Goal: Task Accomplishment & Management: Use online tool/utility

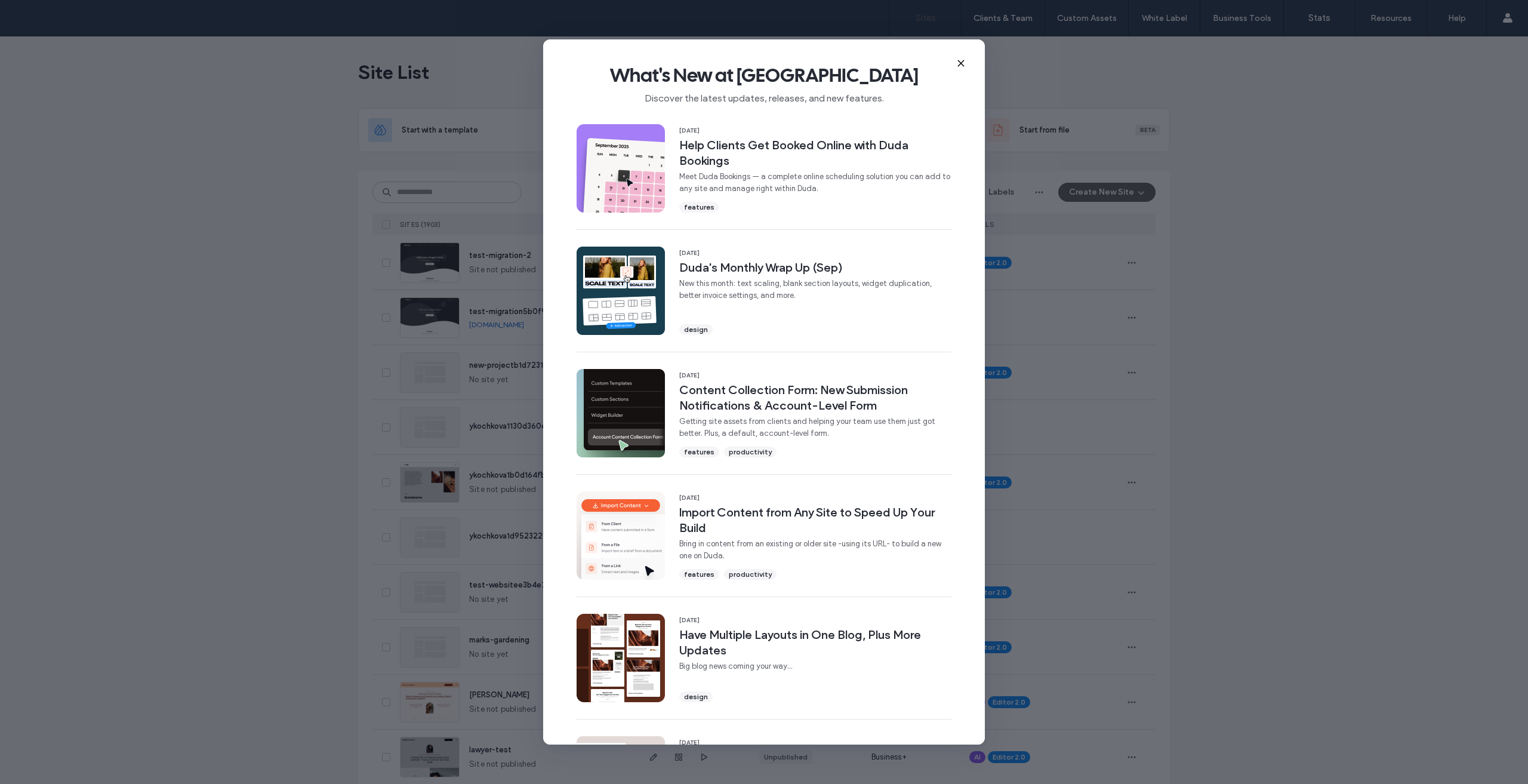
click at [957, 60] on icon at bounding box center [961, 63] width 9 height 9
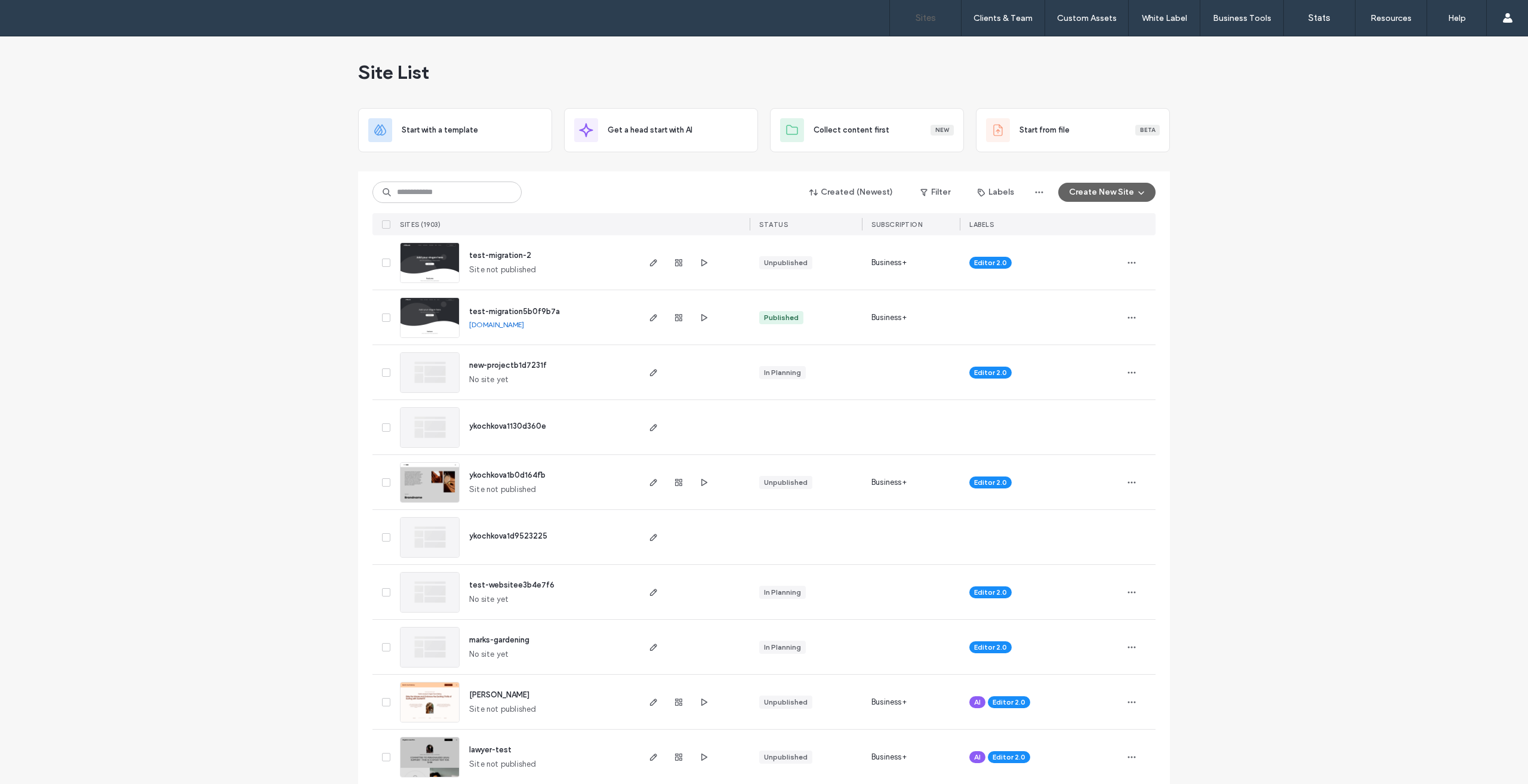
scroll to position [418, 0]
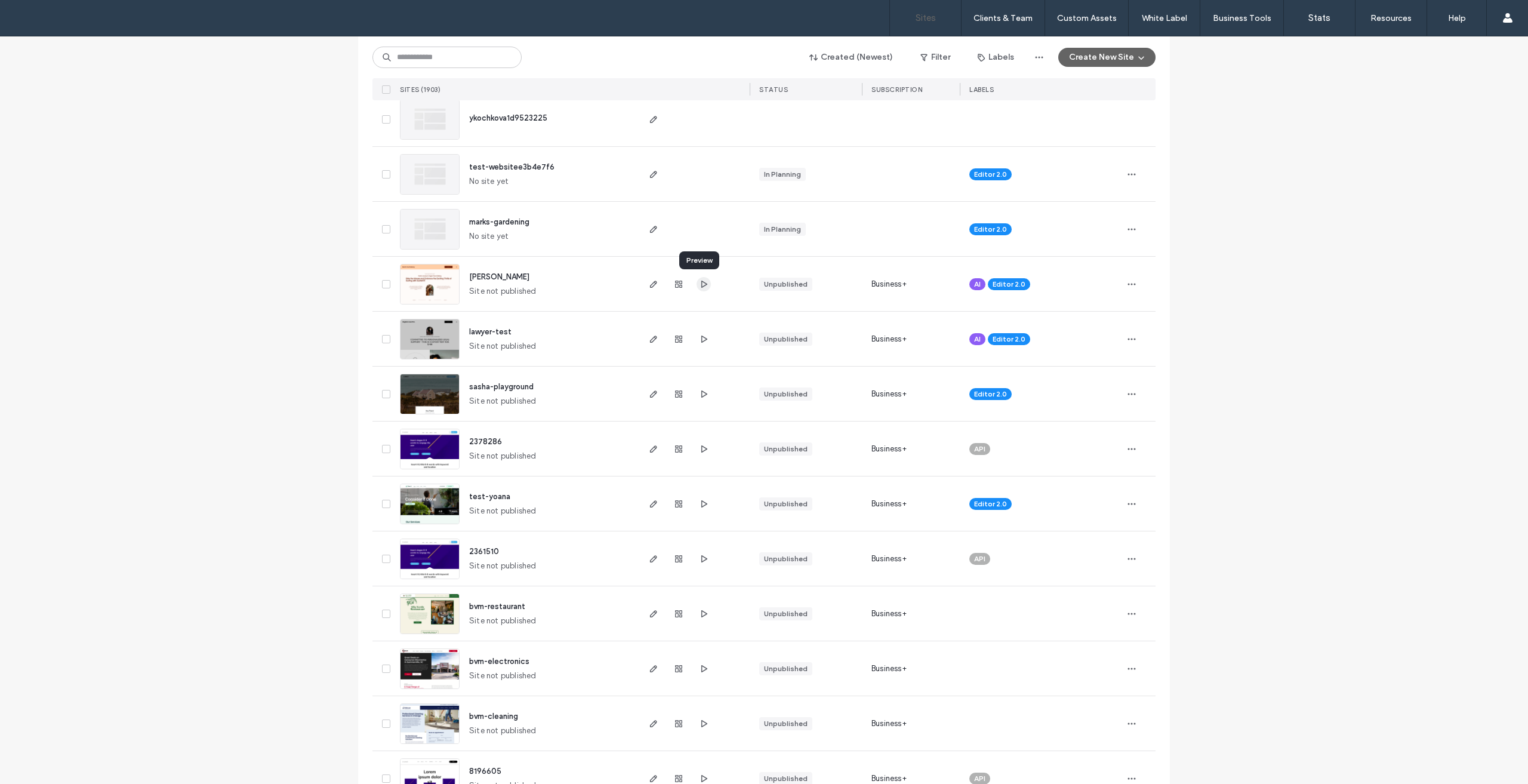
click at [701, 283] on use "button" at bounding box center [704, 283] width 6 height 7
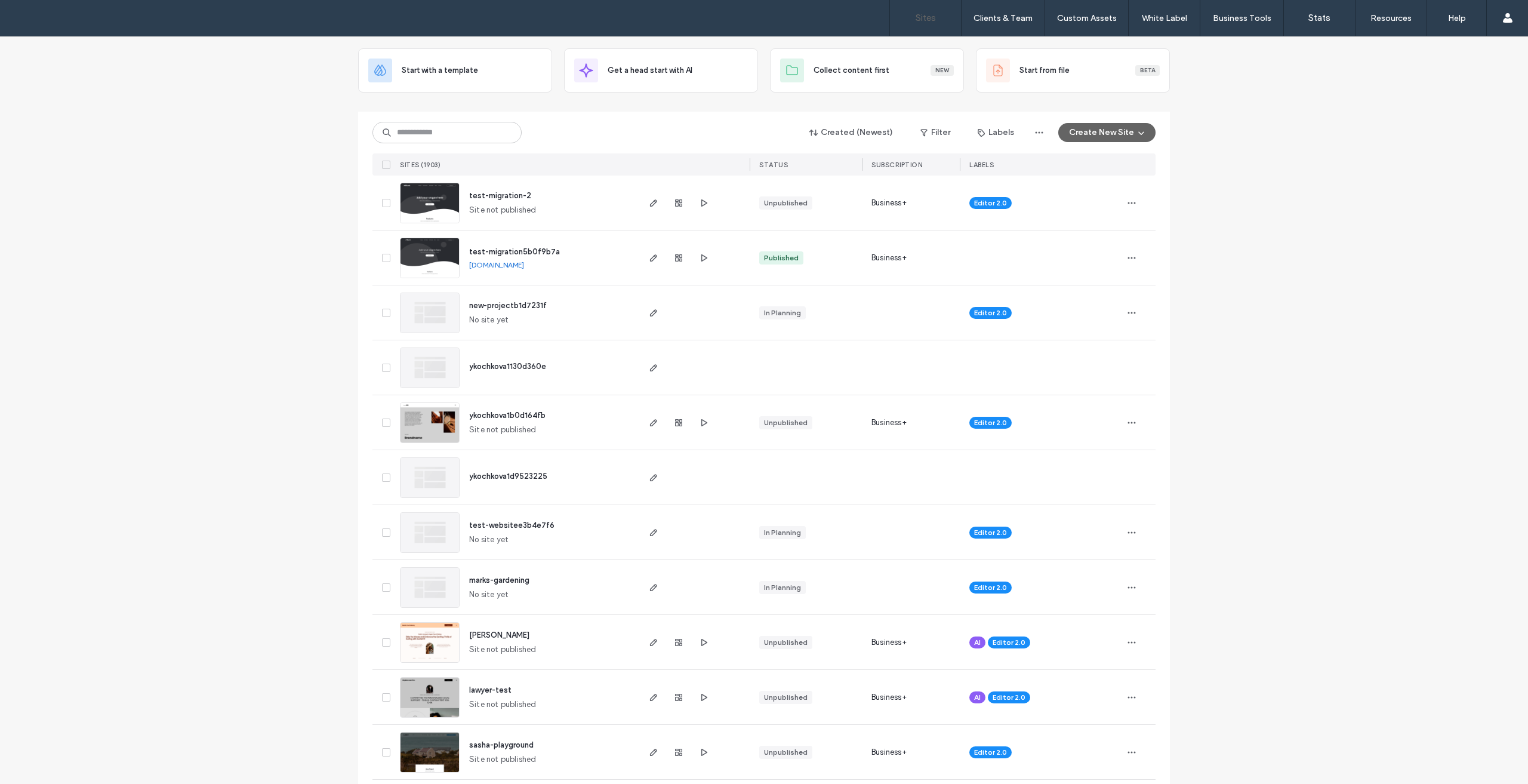
scroll to position [0, 0]
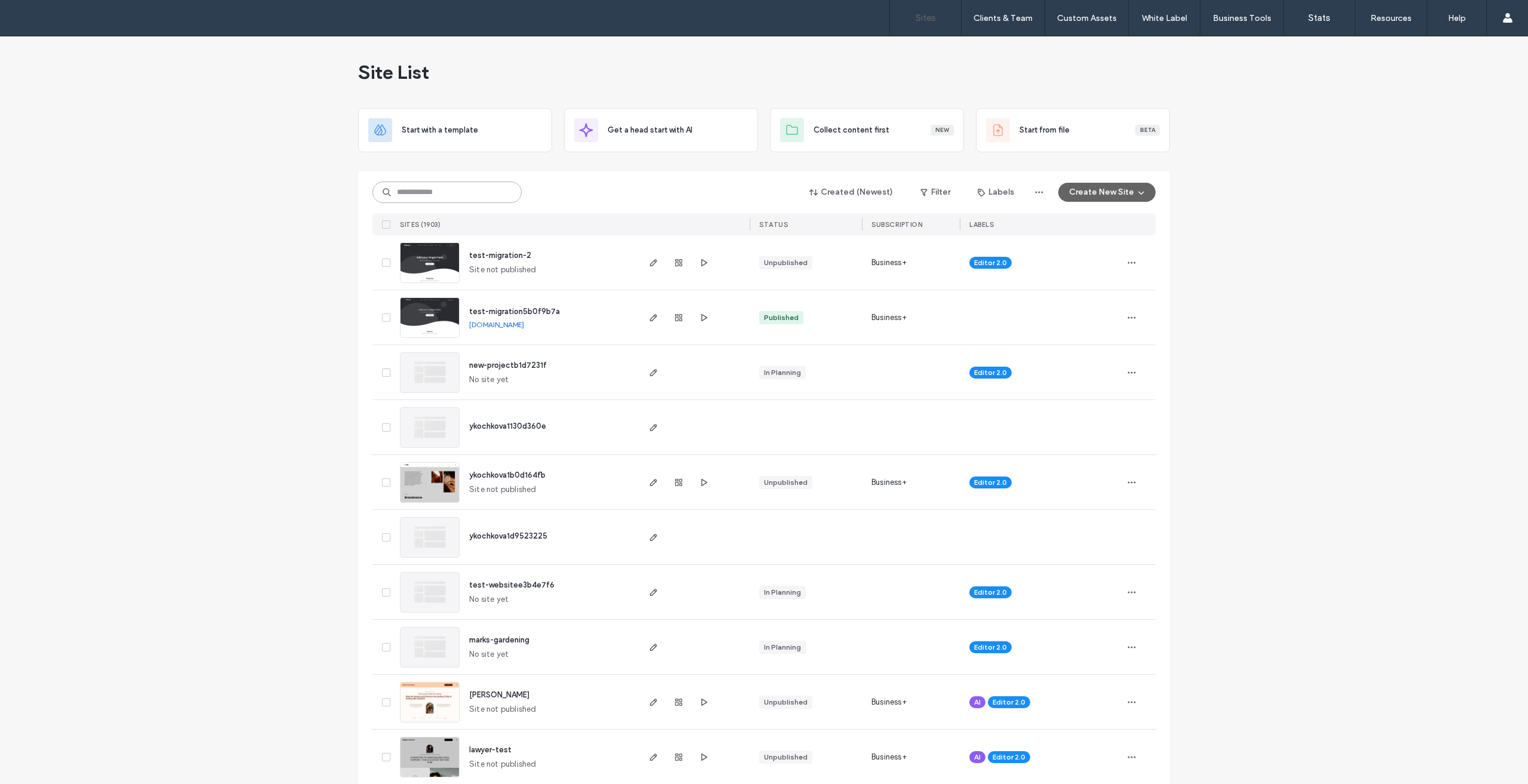
click at [473, 189] on input at bounding box center [447, 192] width 149 height 22
type input "**********"
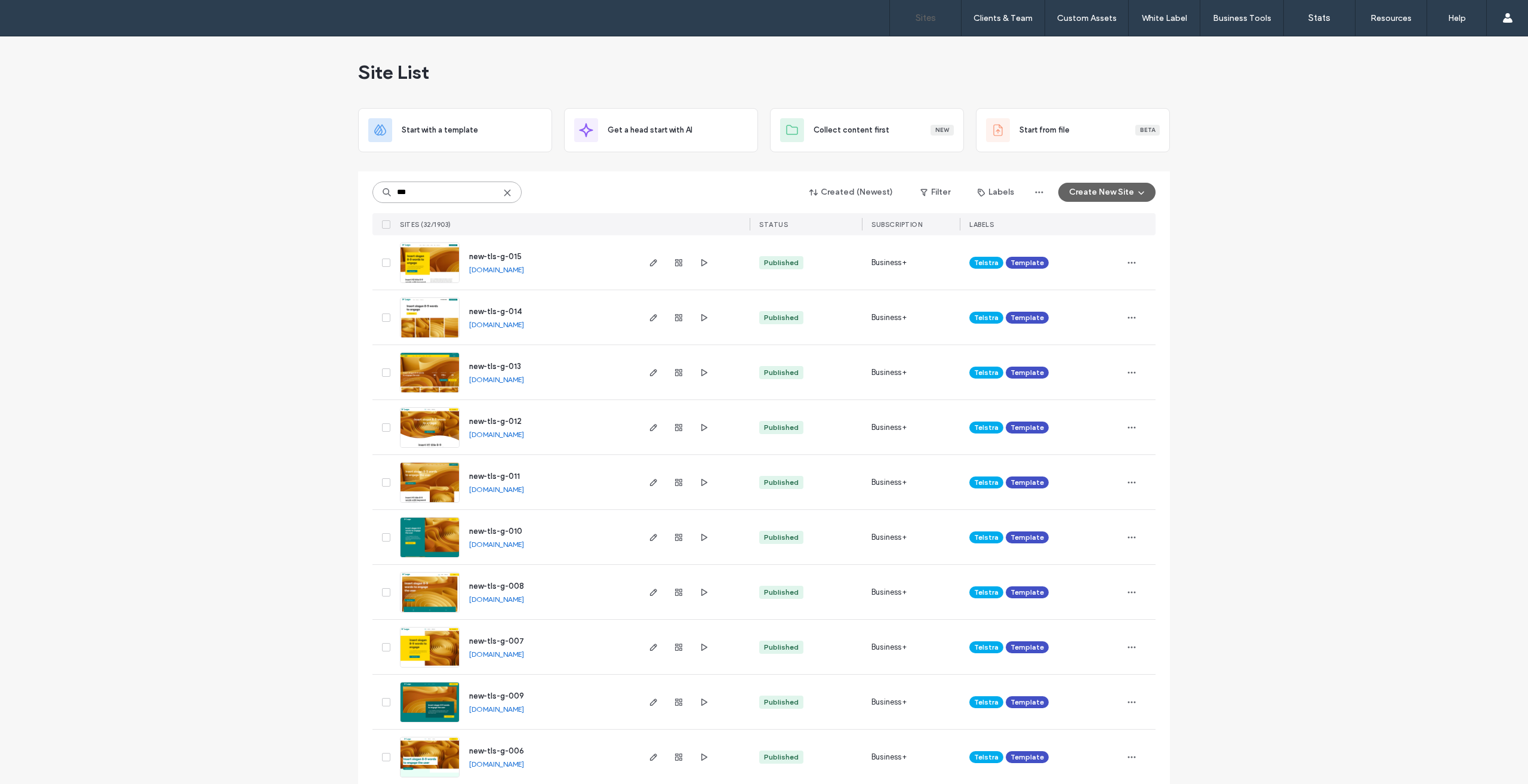
type input "***"
drag, startPoint x: 468, startPoint y: 264, endPoint x: 470, endPoint y: 257, distance: 7.3
click at [468, 257] on div "new-tls-g-015 new-tls-g-015.multiscreensite.com" at bounding box center [548, 262] width 178 height 54
click at [569, 243] on div "new-tls-g-015 new-tls-g-015.multiscreensite.com" at bounding box center [548, 262] width 178 height 54
drag, startPoint x: 520, startPoint y: 255, endPoint x: 463, endPoint y: 255, distance: 57.0
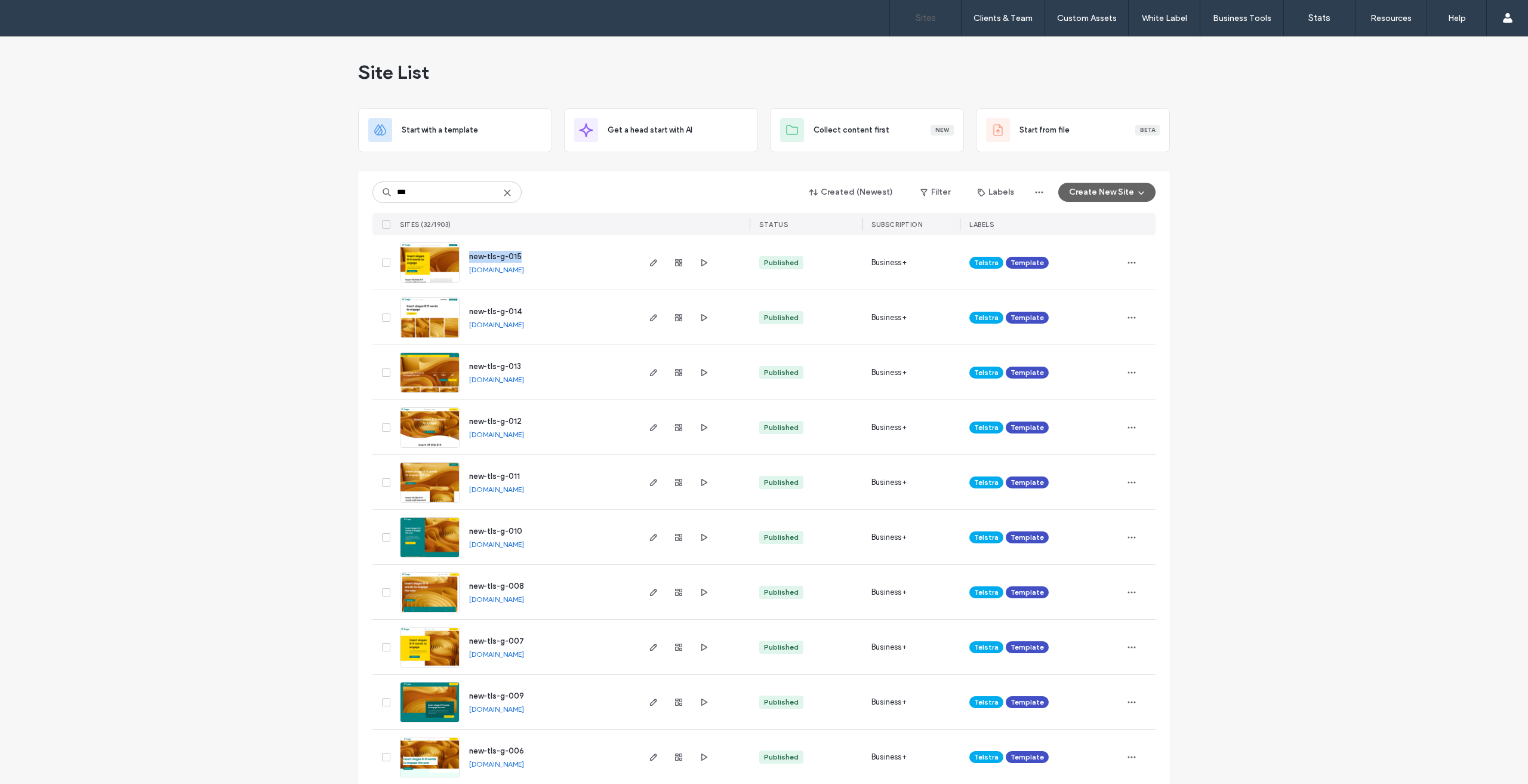
click at [463, 255] on div "new-tls-g-015 new-tls-g-015.multiscreensite.com" at bounding box center [548, 262] width 178 height 54
copy span "new-tls-g-015"
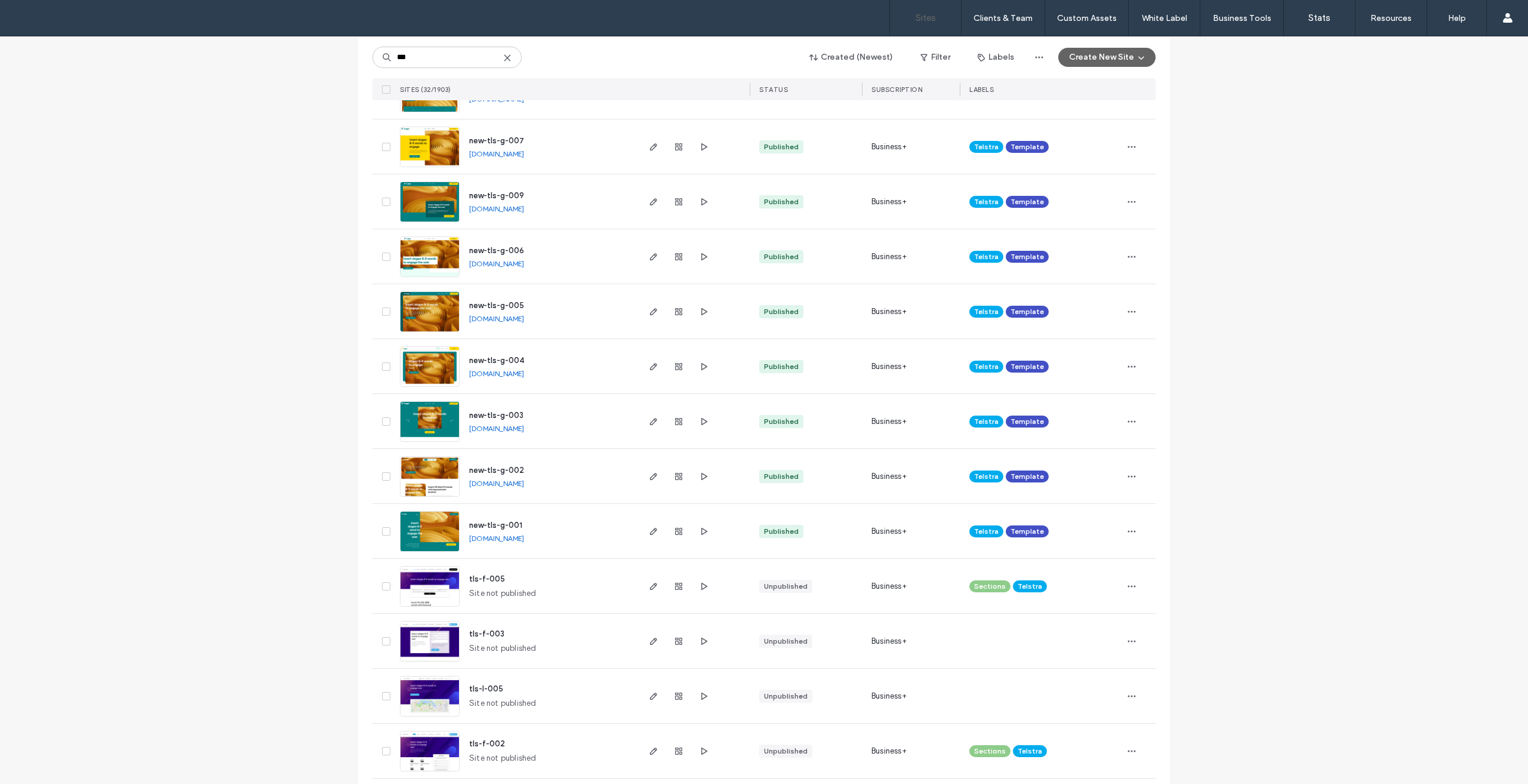
scroll to position [657, 0]
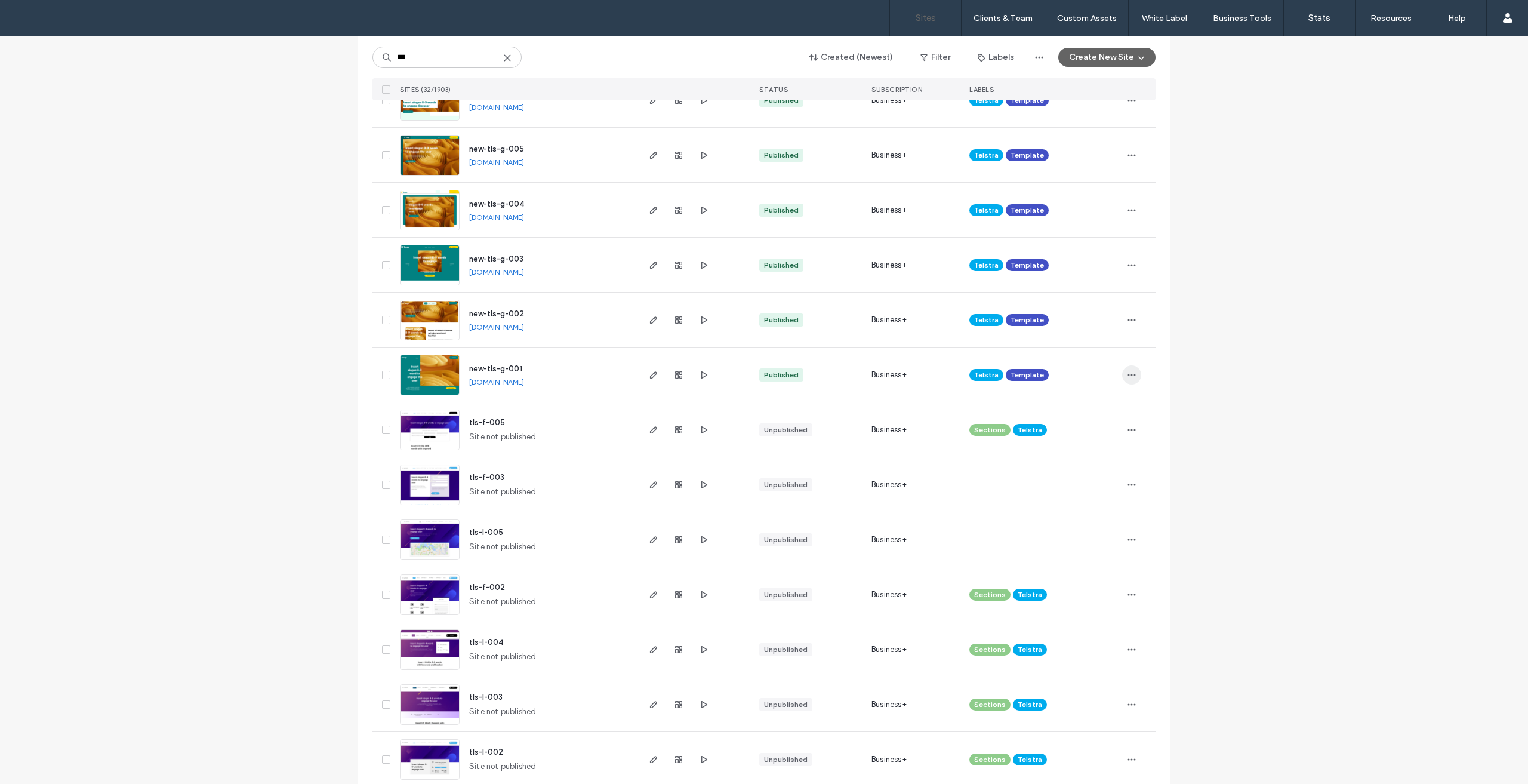
click at [1130, 371] on icon "button" at bounding box center [1132, 375] width 9 height 9
click at [1091, 403] on span "Duplicate Site" at bounding box center [1079, 405] width 51 height 12
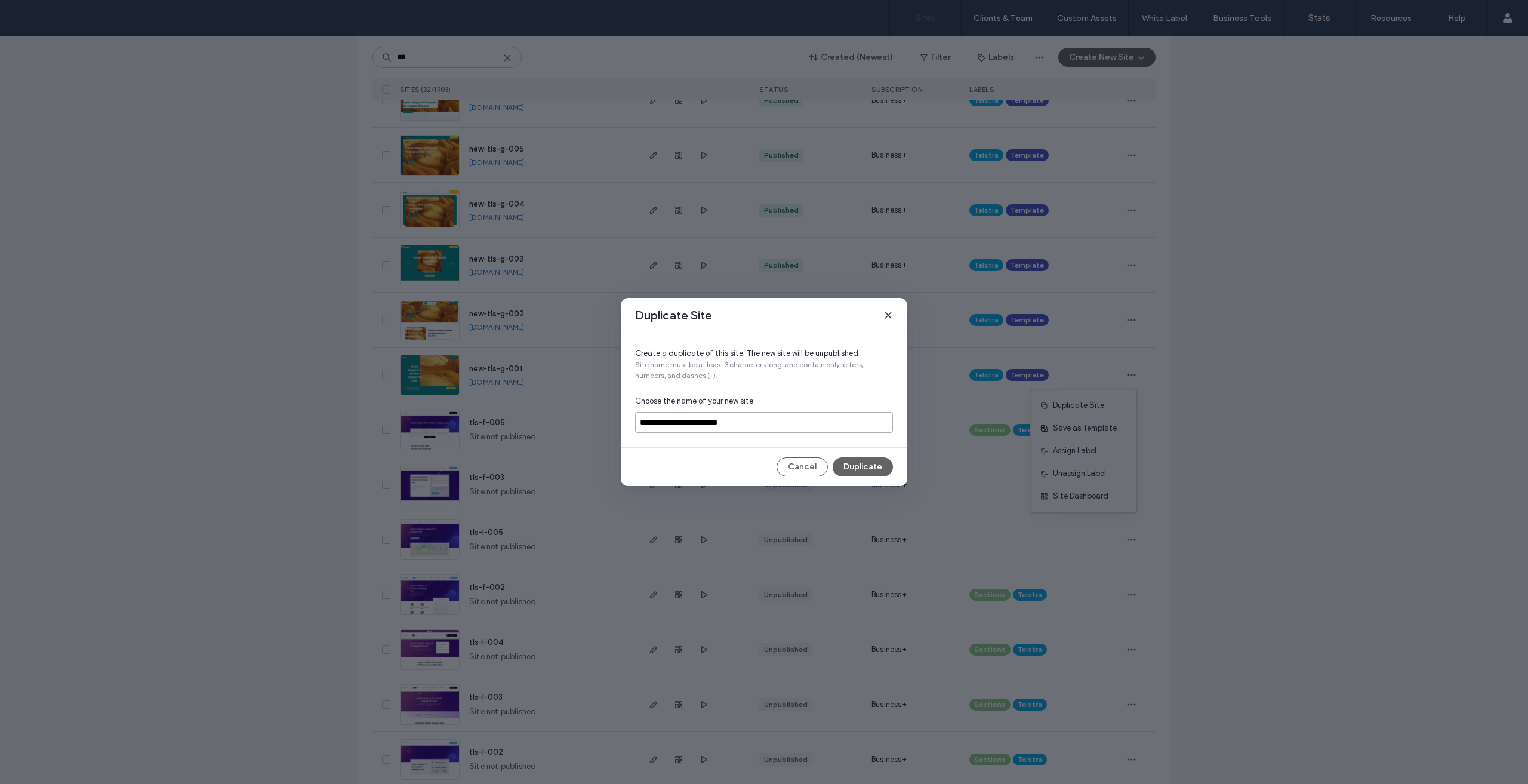
drag, startPoint x: 750, startPoint y: 419, endPoint x: 462, endPoint y: 430, distance: 288.2
click at [526, 424] on div "**********" at bounding box center [764, 392] width 1528 height 784
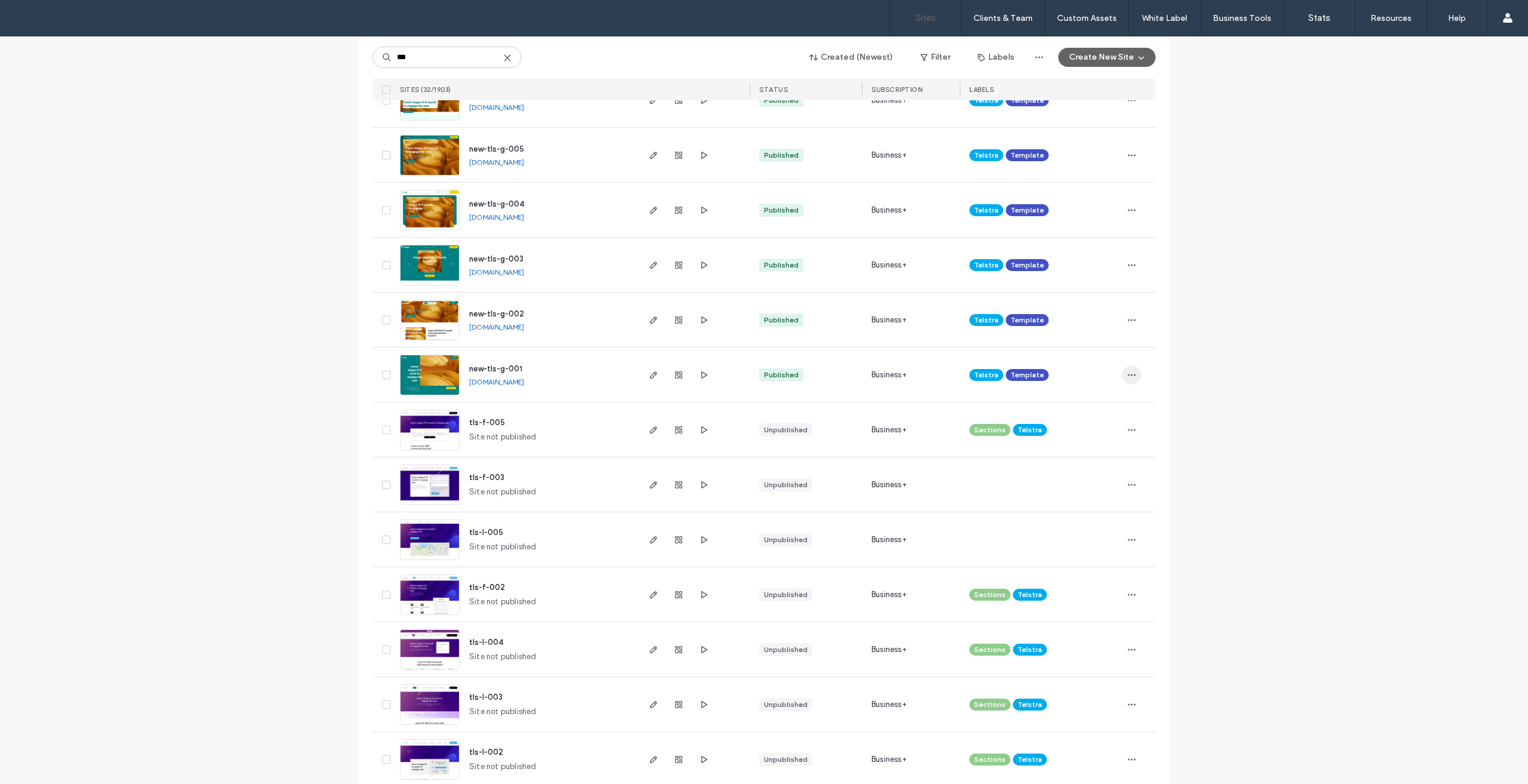
click at [1128, 370] on icon "button" at bounding box center [1132, 375] width 9 height 9
click at [1091, 405] on span "Duplicate Site" at bounding box center [1079, 405] width 51 height 12
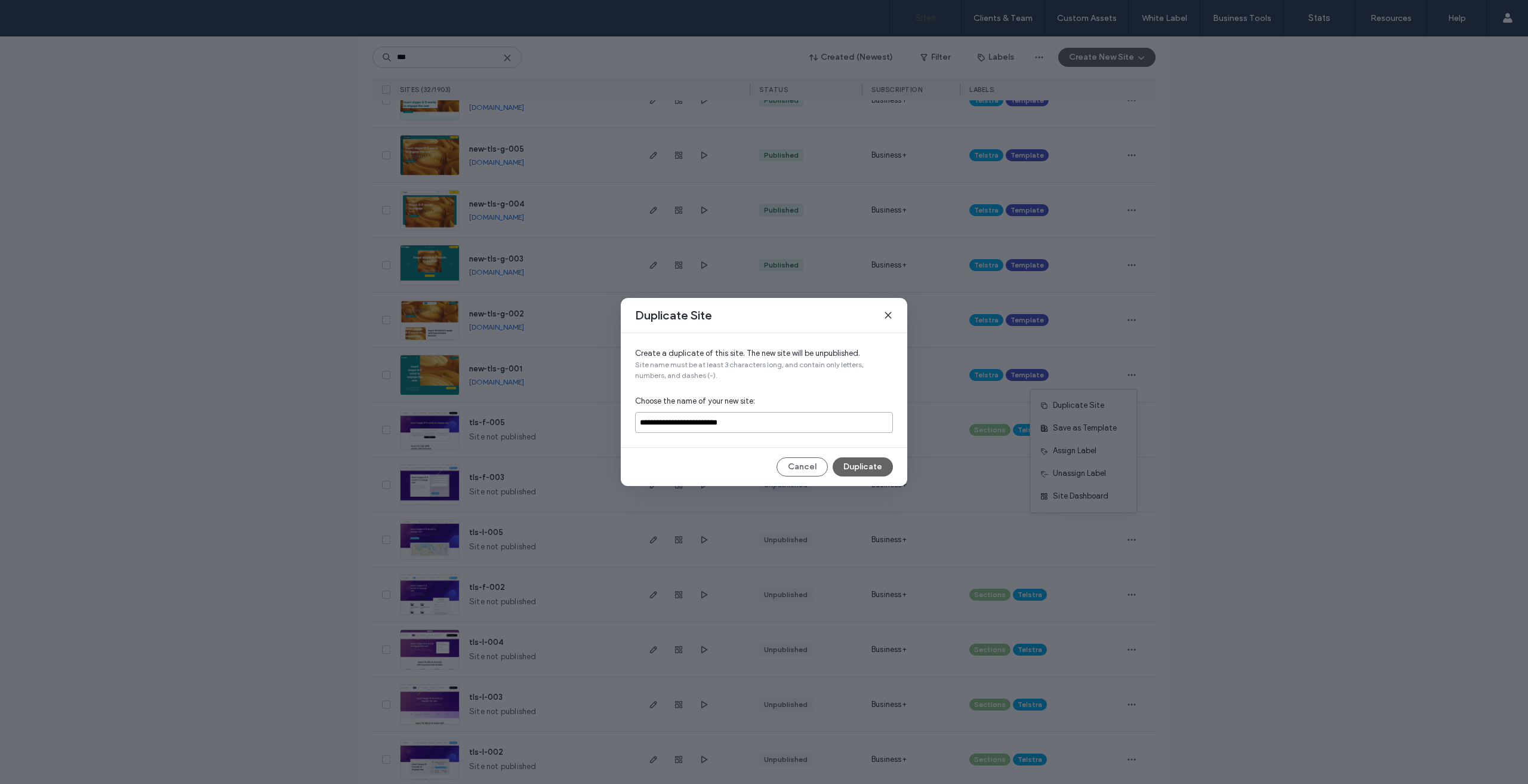
click at [740, 421] on input "**********" at bounding box center [764, 422] width 258 height 21
type input "**********"
click at [873, 466] on button "Duplicate" at bounding box center [863, 467] width 60 height 19
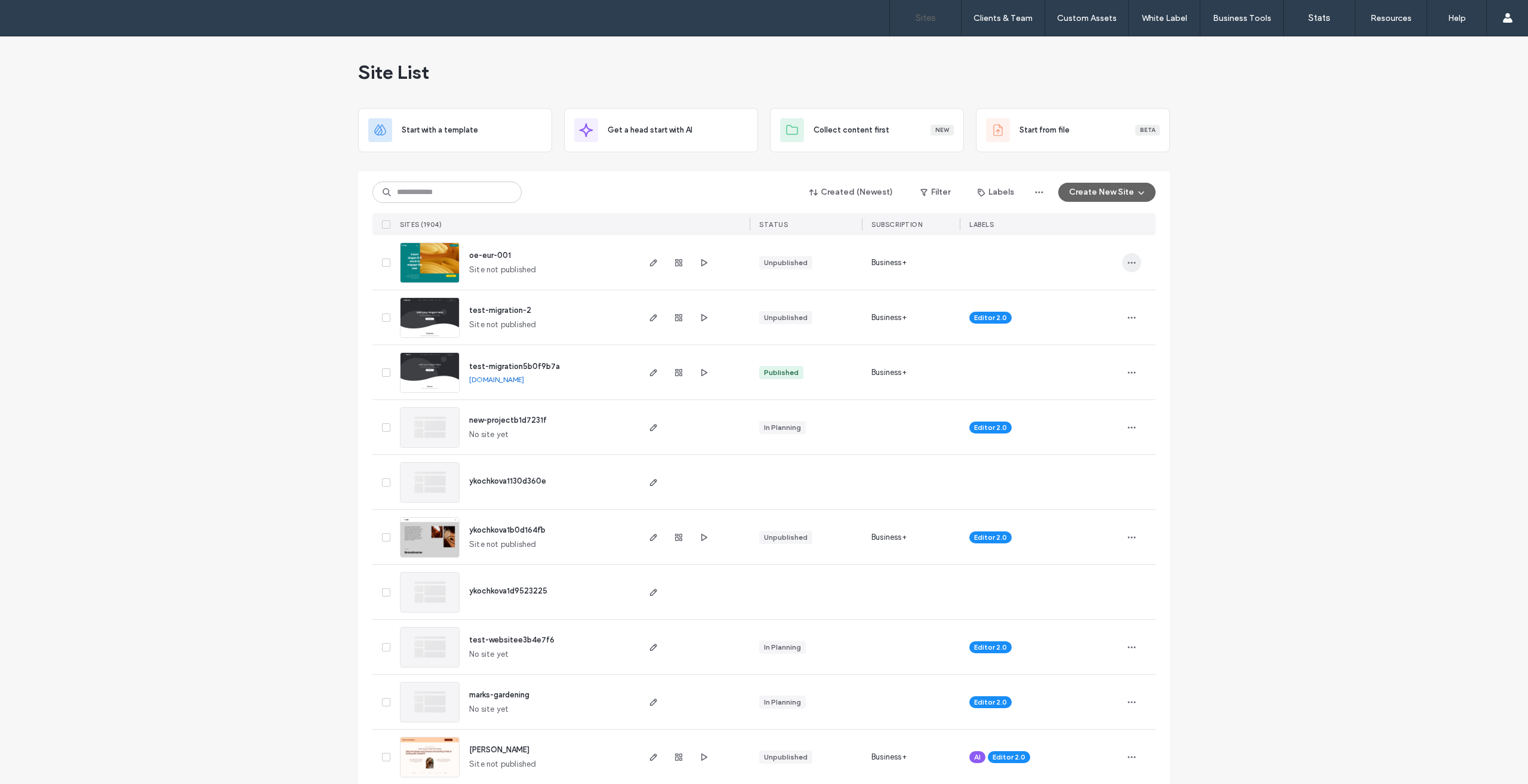
click at [1130, 257] on span "button" at bounding box center [1132, 263] width 19 height 19
click at [1122, 322] on span "button" at bounding box center [1132, 318] width 19 height 19
click at [701, 266] on icon "button" at bounding box center [704, 263] width 9 height 9
